Goal: Register for event/course

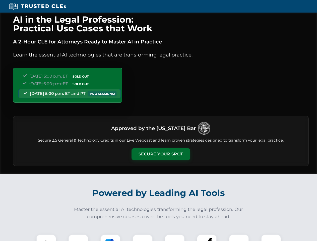
click at [160, 154] on button "Secure Your Spot" at bounding box center [160, 154] width 59 height 12
click at [46, 237] on img at bounding box center [46, 244] width 15 height 15
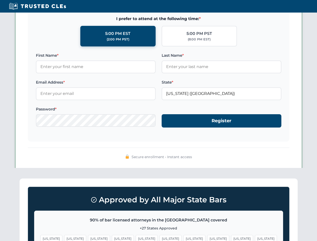
click at [183, 237] on span "[US_STATE]" at bounding box center [194, 238] width 22 height 7
click at [231, 237] on span "[US_STATE]" at bounding box center [242, 238] width 22 height 7
